Goal: Communication & Community: Answer question/provide support

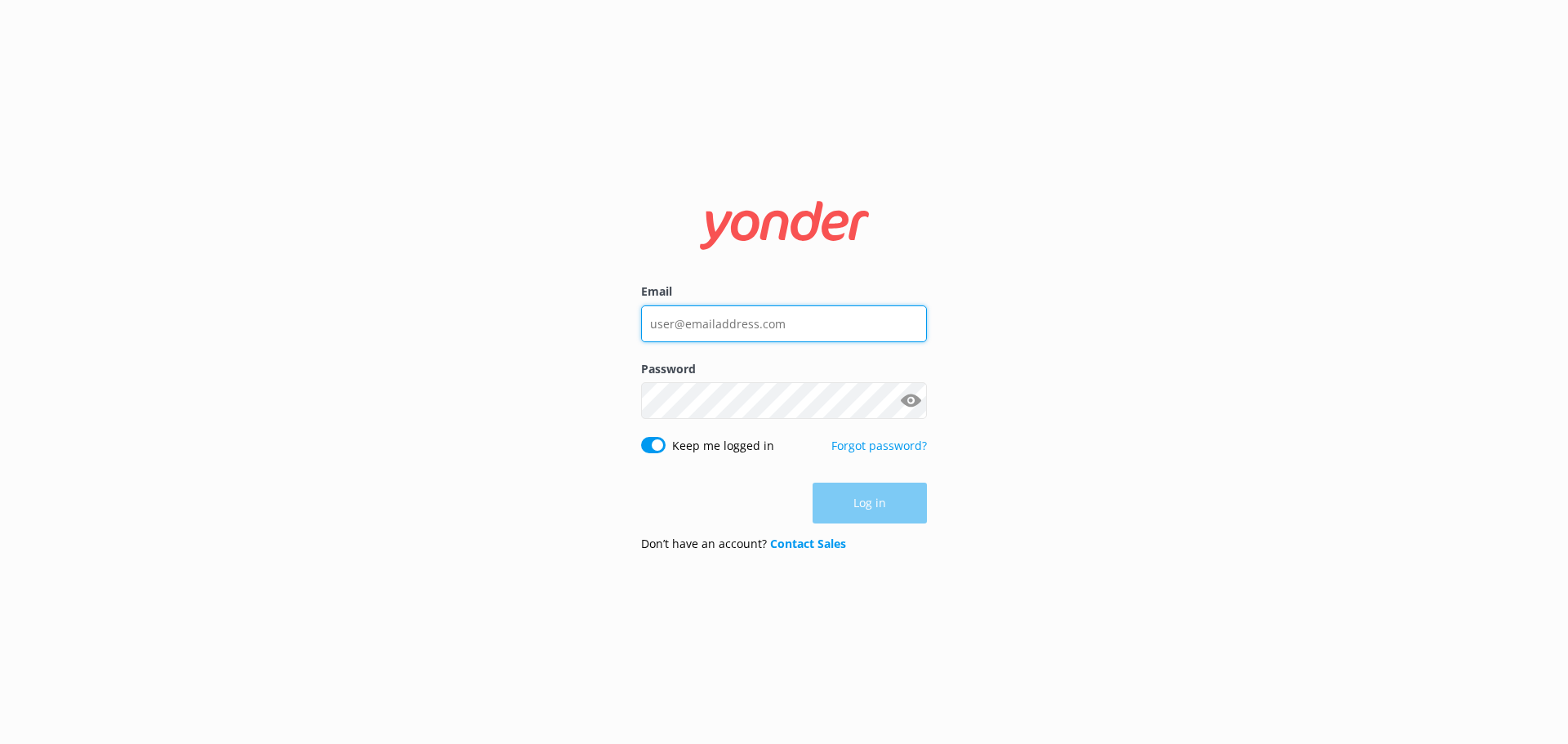
type input "[EMAIL_ADDRESS][DOMAIN_NAME]"
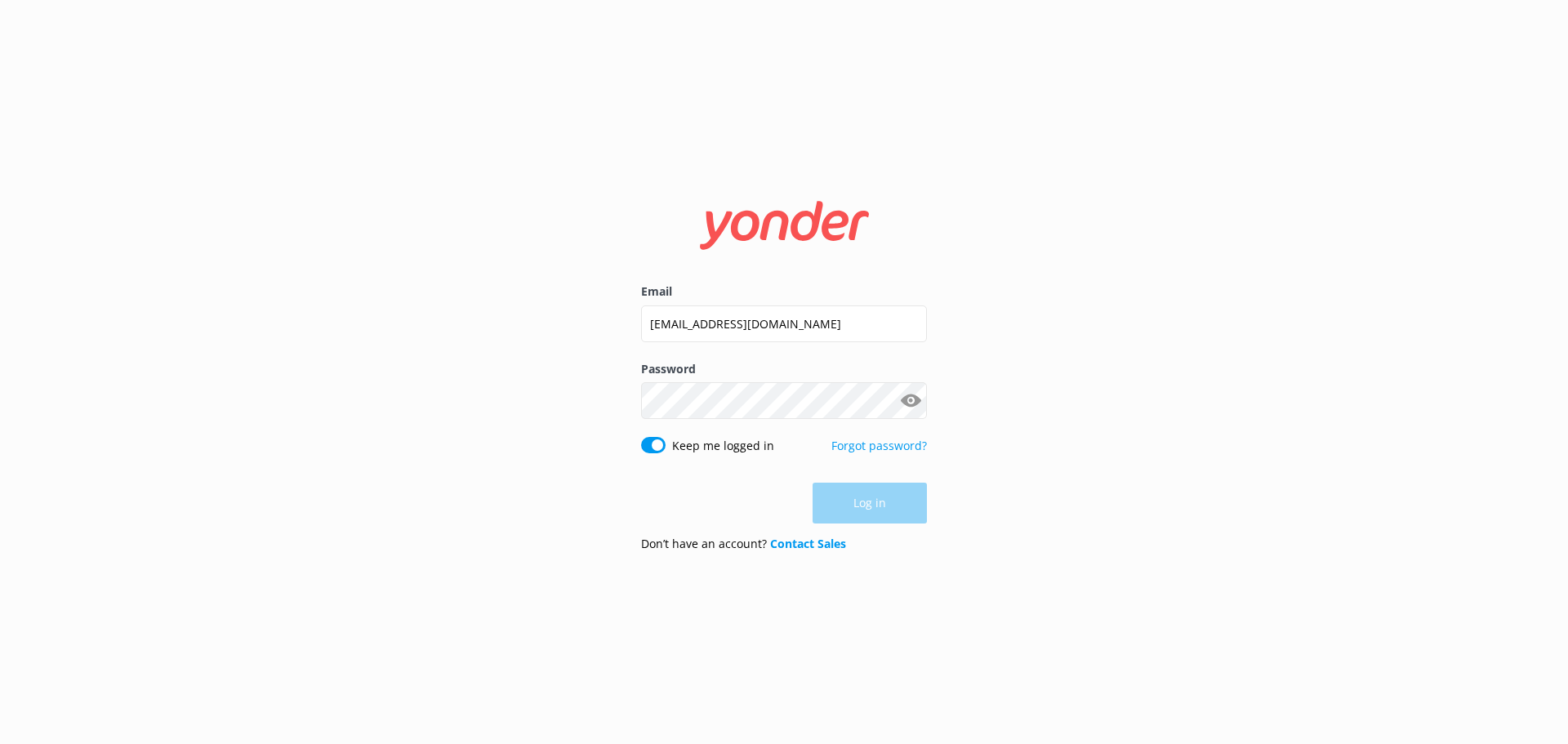
click at [877, 488] on div "Log in" at bounding box center [784, 502] width 286 height 40
click at [870, 507] on button "Log in" at bounding box center [870, 503] width 115 height 40
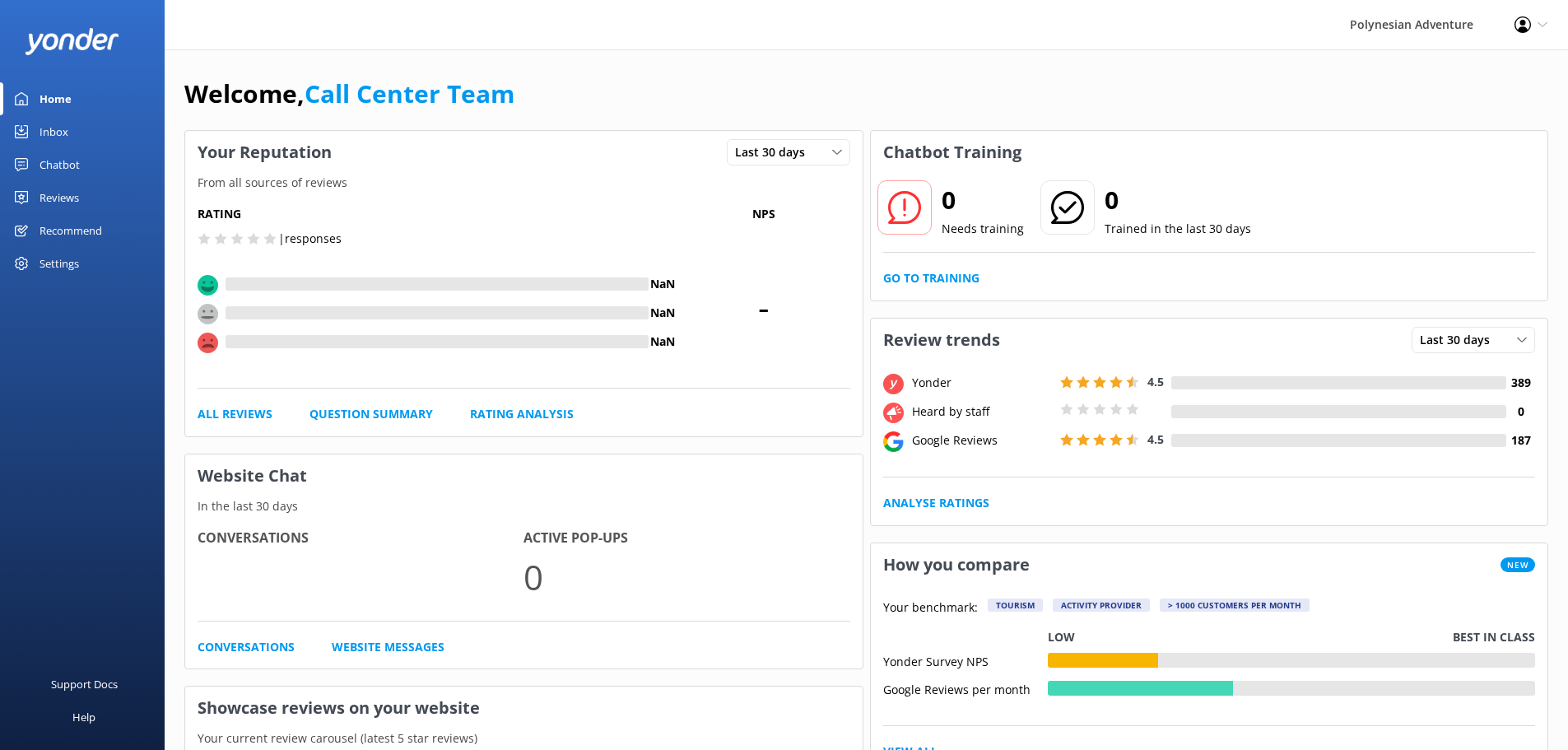
click at [84, 126] on link "Inbox" at bounding box center [82, 132] width 165 height 33
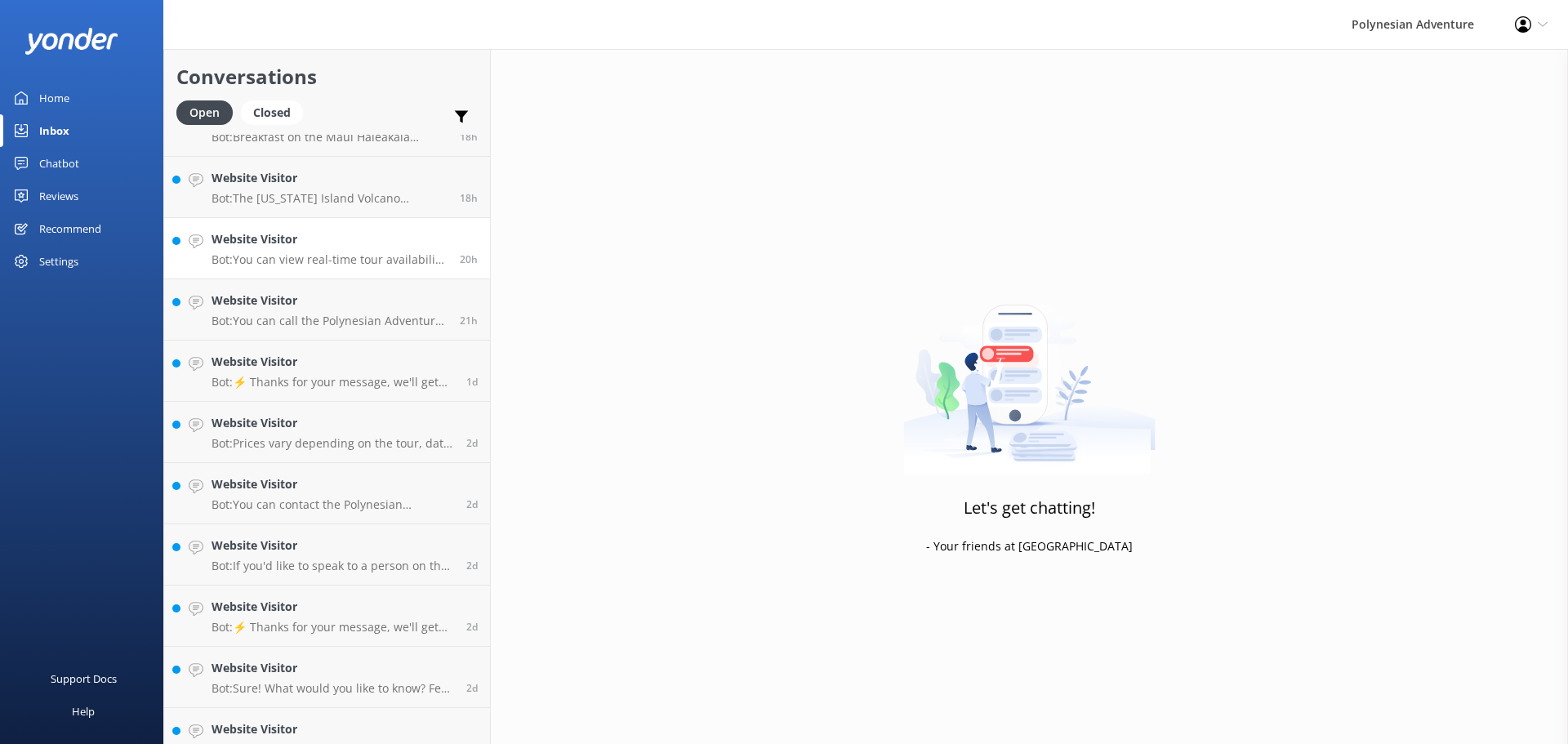
scroll to position [408, 0]
click at [331, 543] on h4 "Website Visitor" at bounding box center [333, 544] width 243 height 18
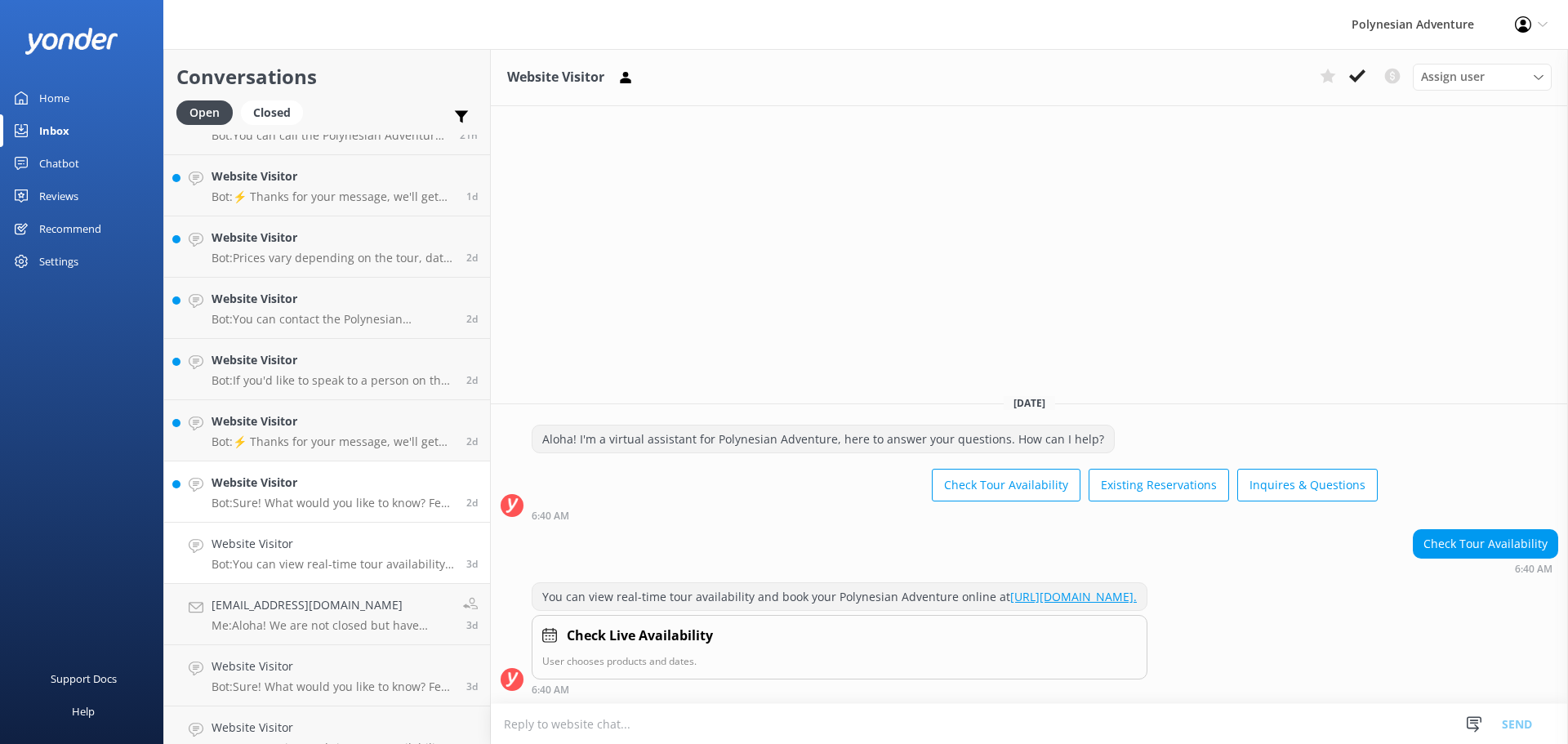
click at [335, 496] on p "Bot: Sure! What would you like to know? Feel free to ask about tour details, av…" at bounding box center [333, 503] width 243 height 15
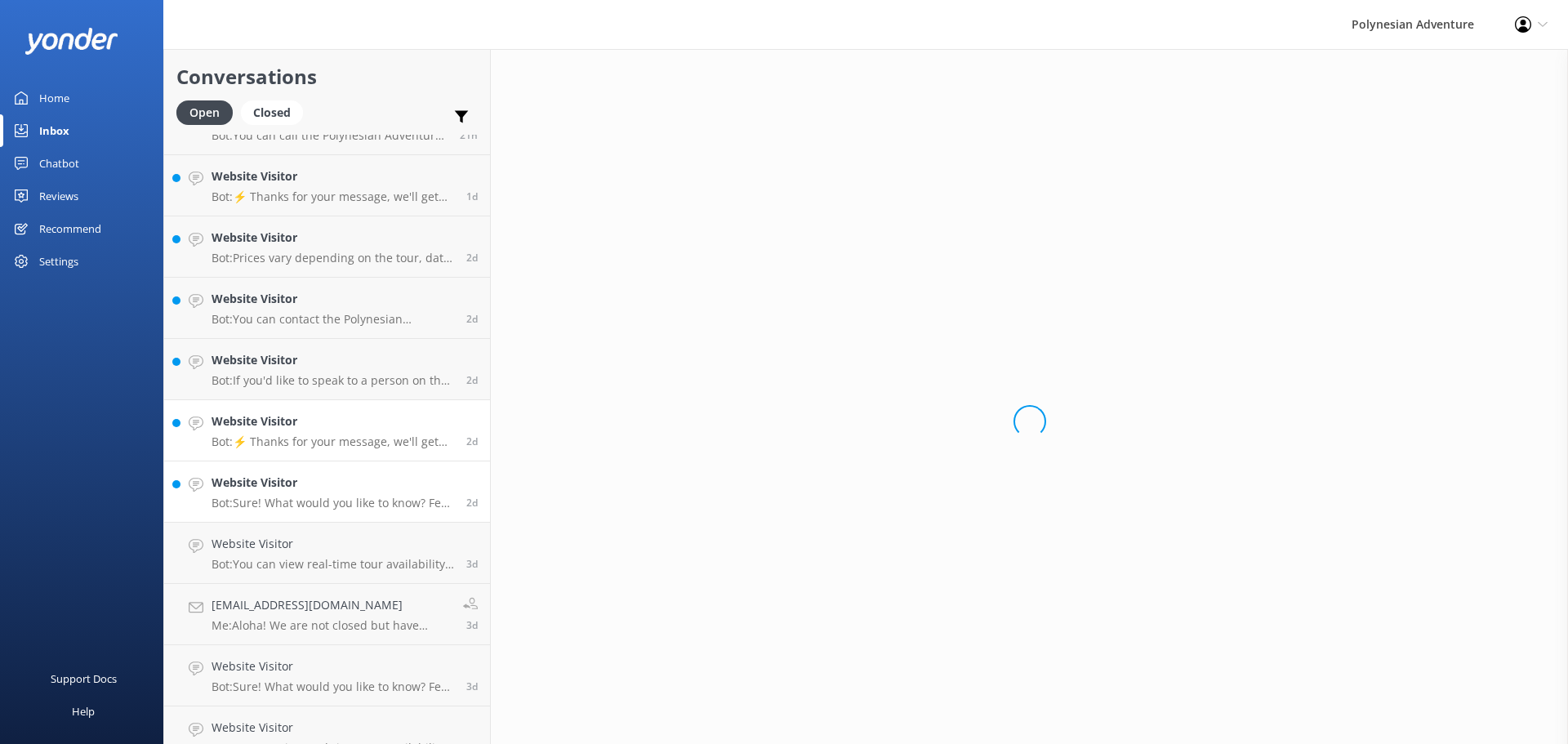
click at [332, 435] on p "Bot: ⚡ Thanks for your message, we'll get back to you as soon as we can. You're…" at bounding box center [333, 442] width 243 height 15
click at [332, 379] on p "Bot: If you'd like to speak to a person on the Polynesian Adventure Team, pleas…" at bounding box center [333, 381] width 243 height 15
click at [330, 301] on h4 "Website Visitor" at bounding box center [333, 298] width 243 height 18
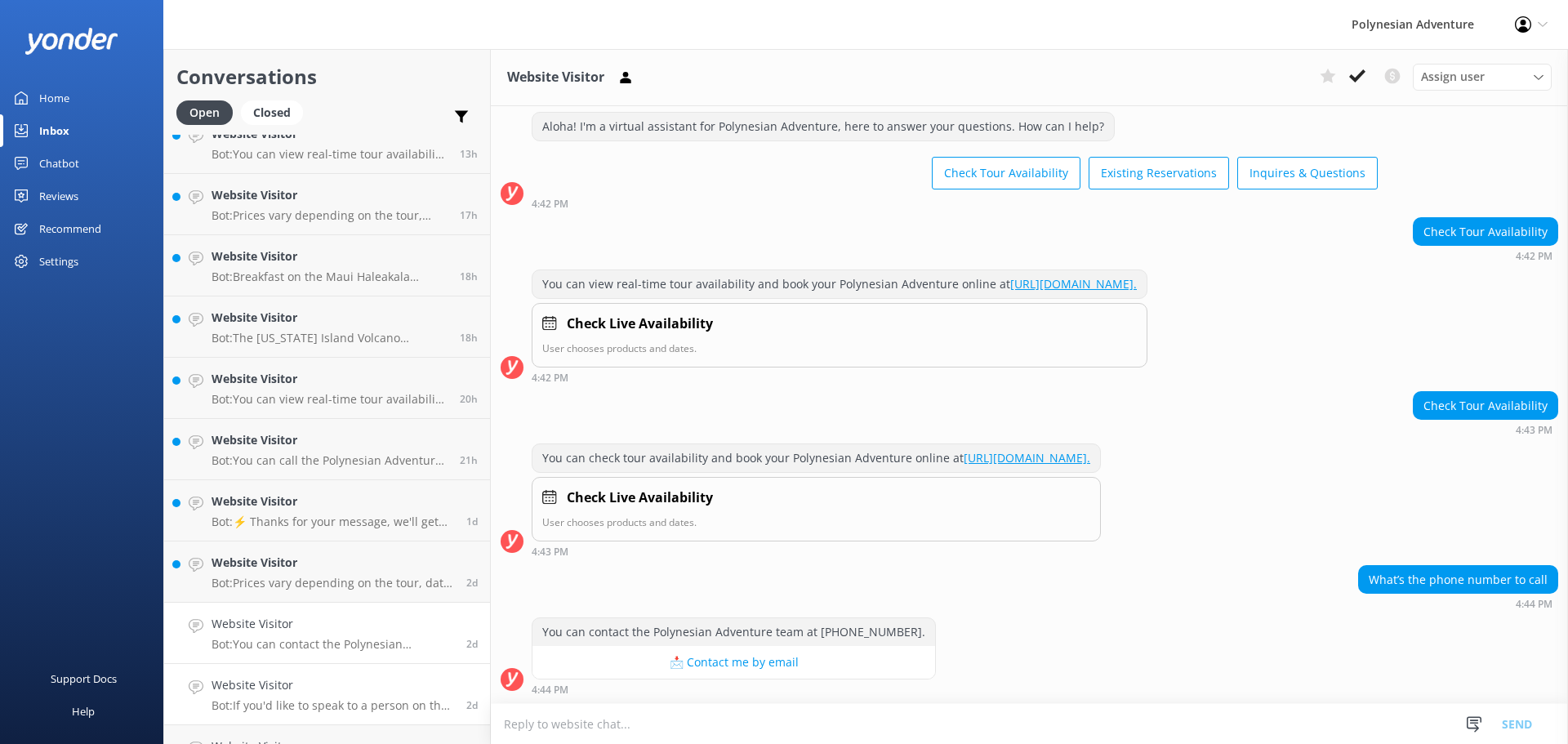
scroll to position [82, 0]
click at [306, 543] on link "Website Visitor Bot: Prices vary depending on the tour, date, group size, and f…" at bounding box center [326, 573] width 325 height 61
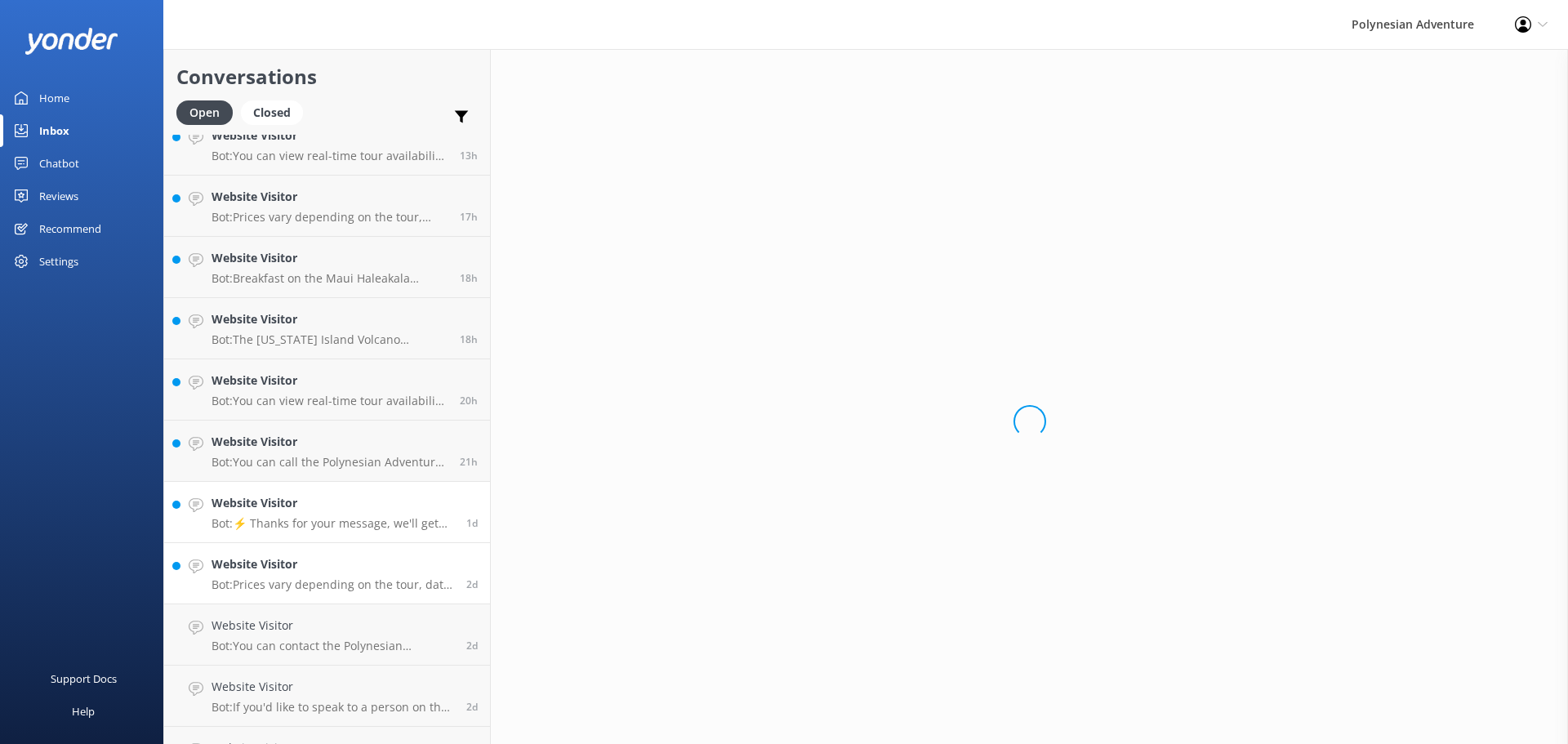
click at [307, 526] on p "Bot: ⚡ Thanks for your message, we'll get back to you as soon as we can. You're…" at bounding box center [333, 524] width 243 height 15
click at [307, 471] on link "Website Visitor Bot: You can call the Polynesian Adventure team at [PHONE_NUMBE…" at bounding box center [326, 451] width 325 height 61
click at [307, 390] on div "Website Visitor Bot: You can view real-time tour availability and book your Pol…" at bounding box center [329, 389] width 236 height 36
drag, startPoint x: 304, startPoint y: 319, endPoint x: 293, endPoint y: 346, distance: 29.2
click at [304, 319] on h4 "Website Visitor" at bounding box center [329, 319] width 236 height 18
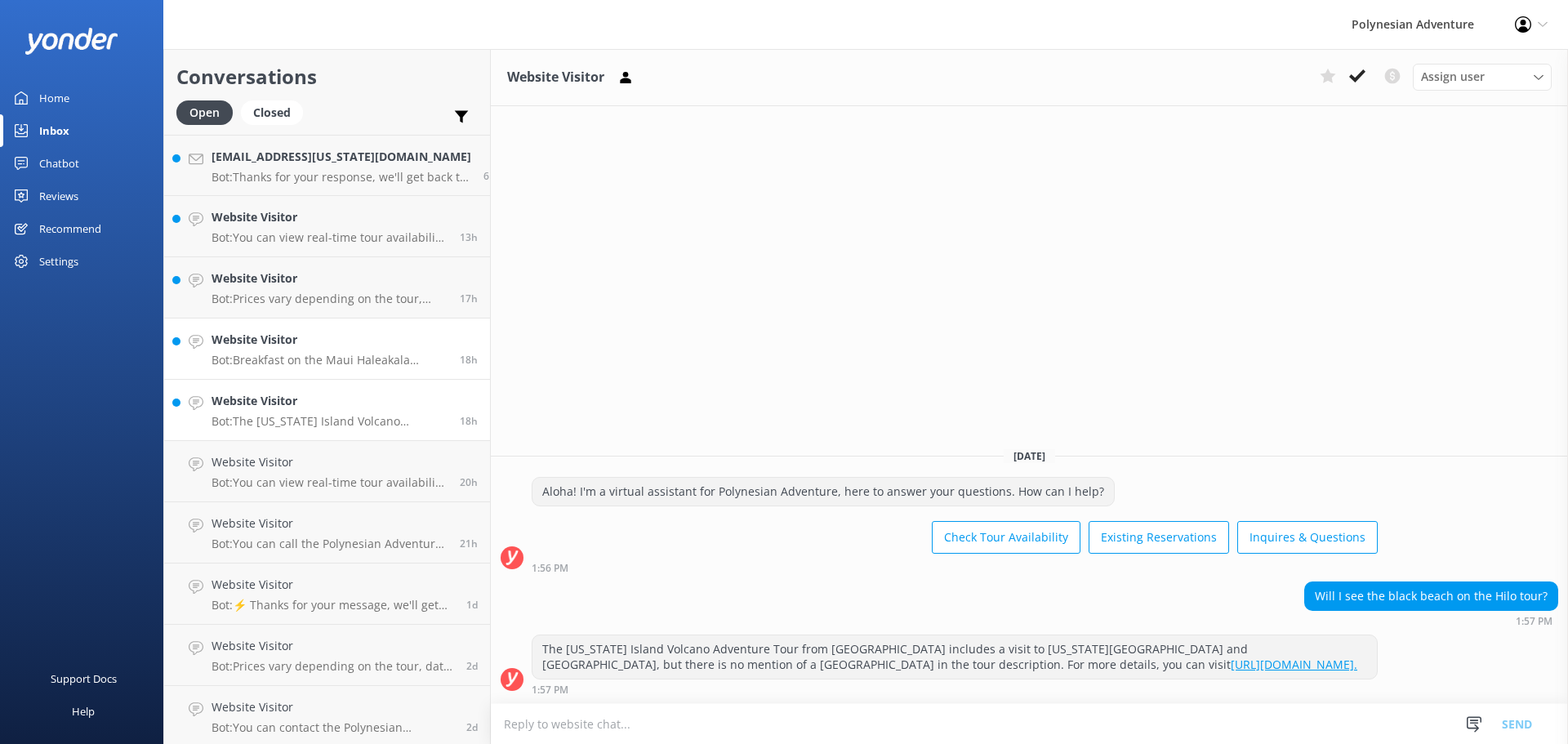
click at [300, 362] on p "Bot: Breakfast on the Maui Haleakala Sunrise Tour is at Cafe O Lei at the Plant…" at bounding box center [329, 360] width 236 height 15
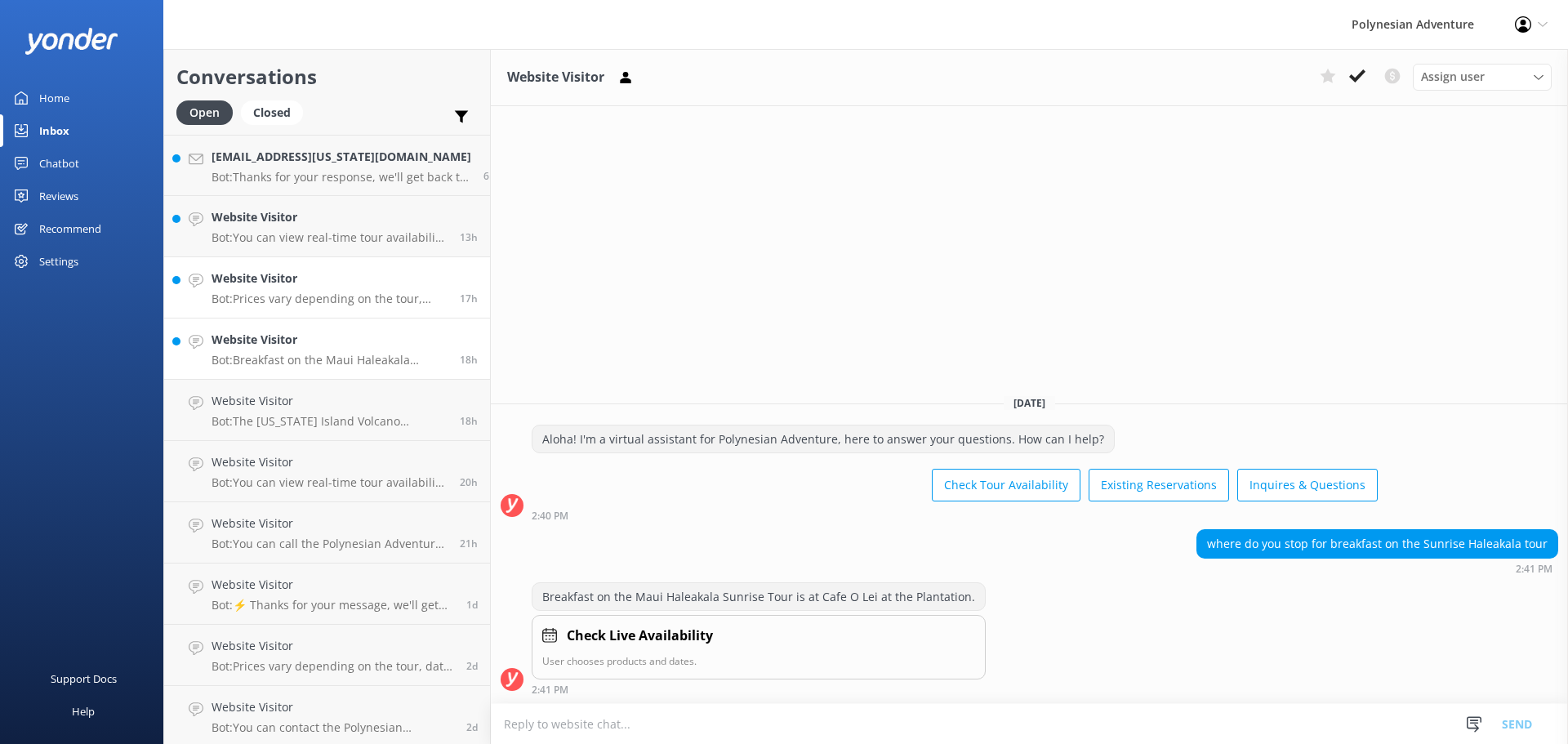
click at [305, 293] on p "Bot: Prices vary depending on the tour, date, group size, and fare type. For th…" at bounding box center [329, 299] width 236 height 15
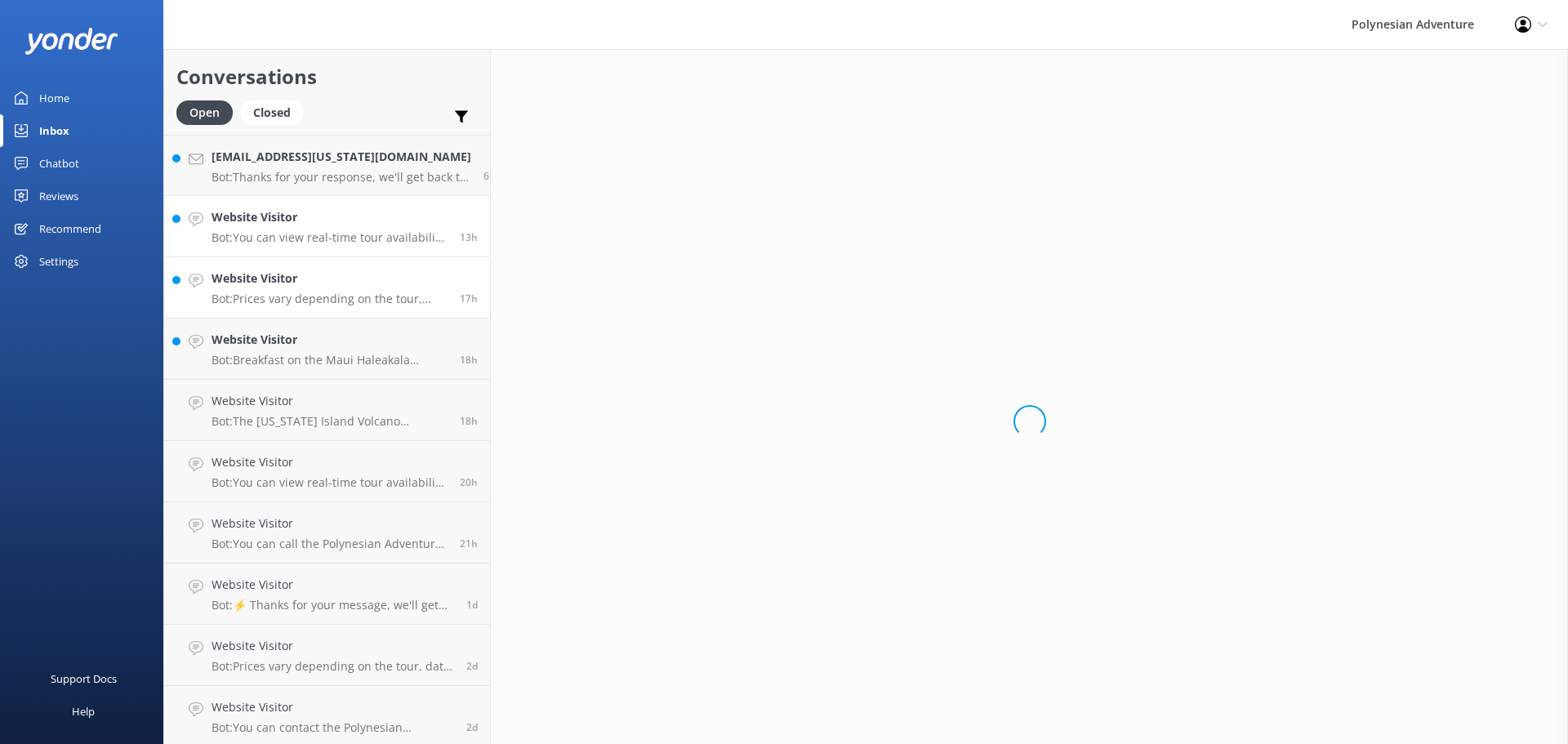
click at [309, 221] on h4 "Website Visitor" at bounding box center [329, 216] width 236 height 18
click at [328, 166] on h4 "[EMAIL_ADDRESS][US_STATE][DOMAIN_NAME]" at bounding box center [341, 156] width 260 height 18
